Goal: Information Seeking & Learning: Learn about a topic

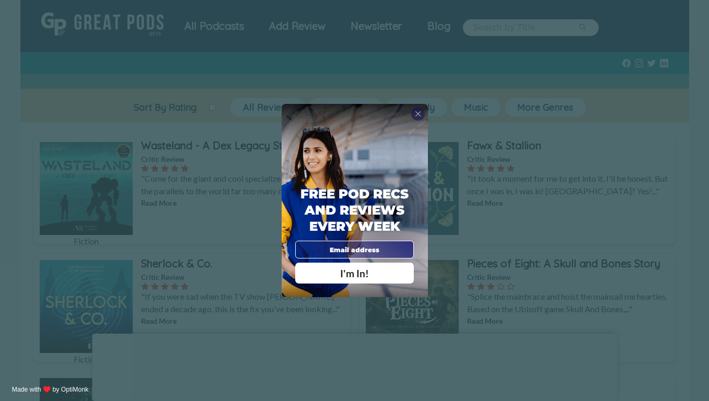
drag, startPoint x: 544, startPoint y: 20, endPoint x: 526, endPoint y: 48, distance: 33.1
click at [543, 19] on div "X Free Pod Recs and Reviews every week I'm In! X Thanks Poddy People! See you T…" at bounding box center [354, 200] width 709 height 401
click at [417, 116] on span "X" at bounding box center [418, 113] width 6 height 9
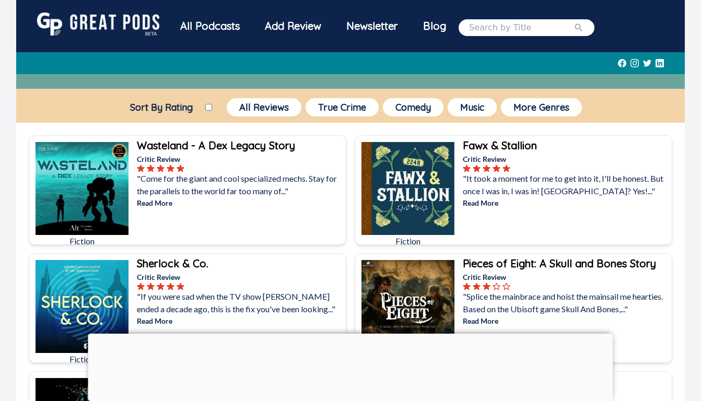
click at [477, 25] on input "search" at bounding box center [521, 27] width 104 height 13
type input "trap street"
click at [573, 21] on button "submit" at bounding box center [578, 27] width 10 height 13
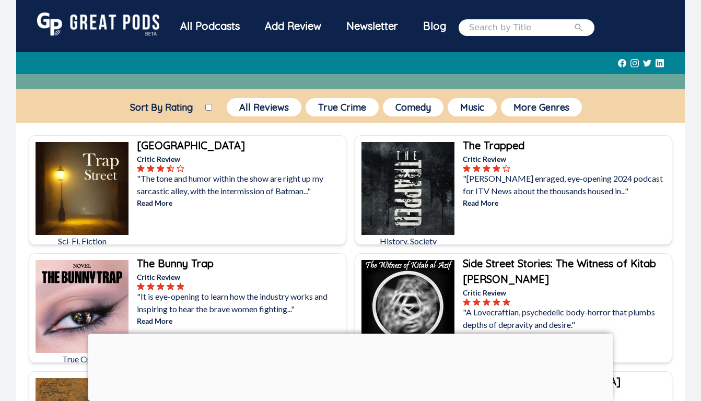
click at [151, 154] on p "Critic Review" at bounding box center [240, 159] width 207 height 11
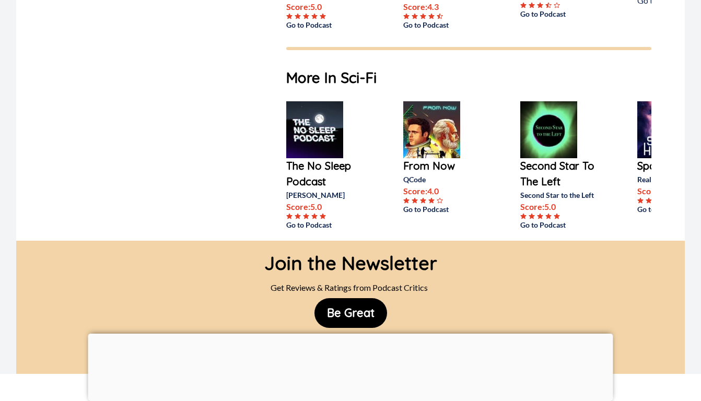
scroll to position [627, 0]
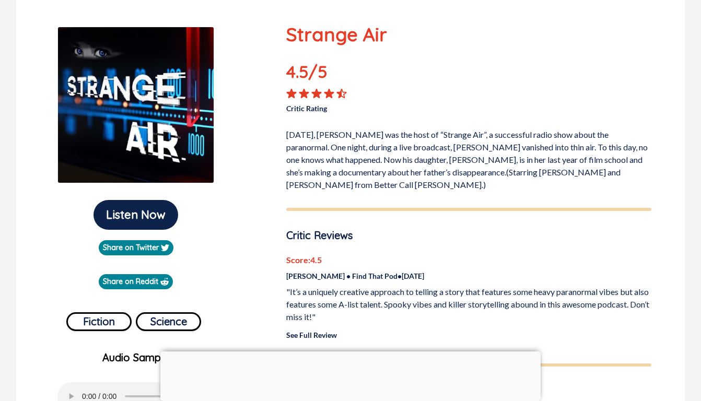
scroll to position [104, 0]
